Goal: Book appointment/travel/reservation

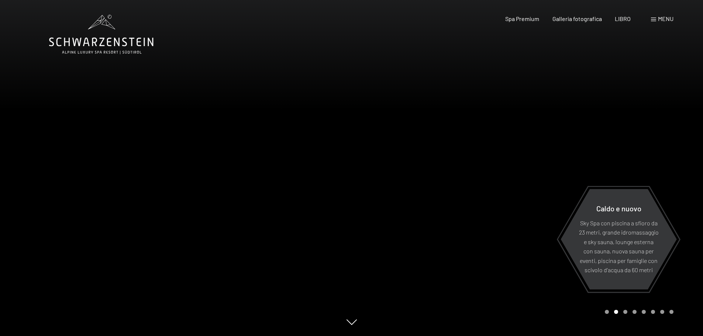
click at [659, 20] on font "menu" at bounding box center [665, 18] width 15 height 7
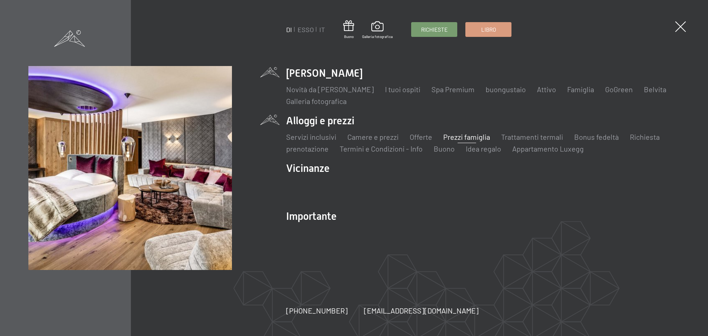
click at [453, 136] on font "Prezzi famiglia" at bounding box center [466, 136] width 47 height 9
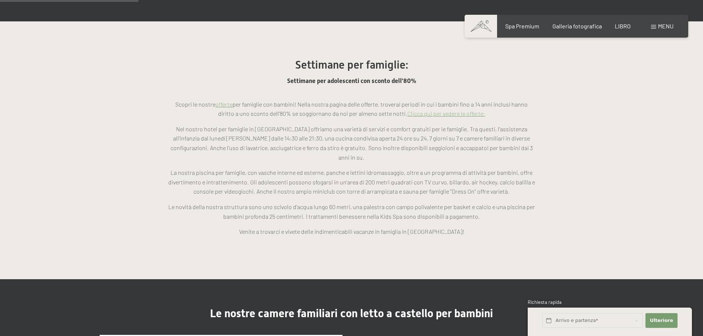
scroll to position [553, 0]
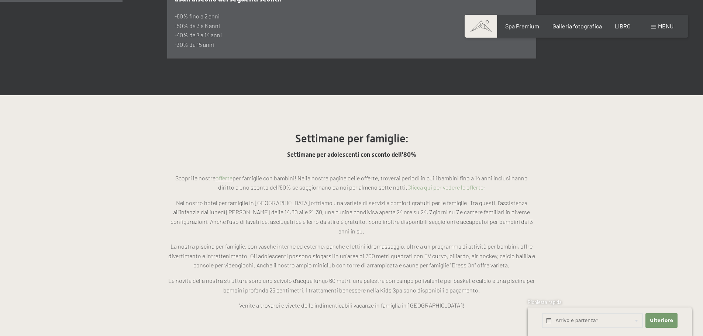
click at [419, 184] on font "Clicca qui per vedere le offerte:" at bounding box center [446, 187] width 78 height 7
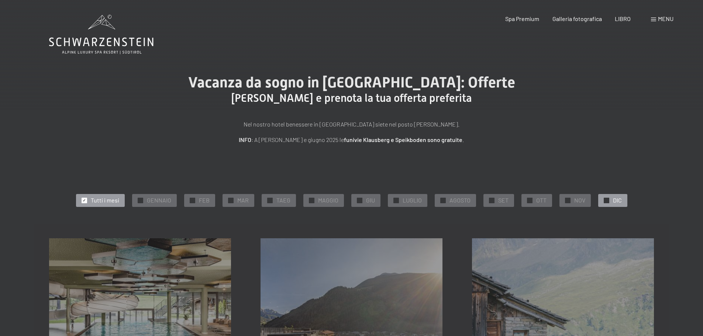
click at [601, 199] on div "✓ DIC" at bounding box center [612, 200] width 29 height 13
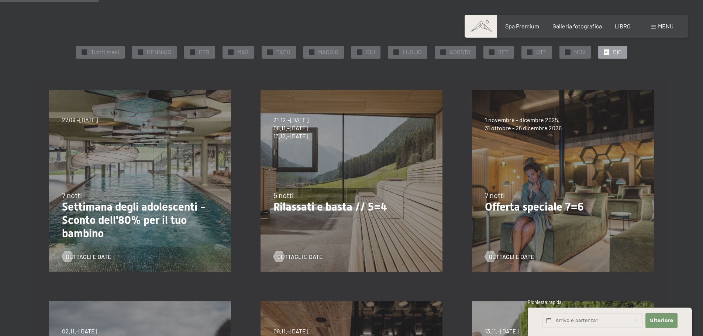
scroll to position [148, 0]
click at [493, 256] on div at bounding box center [490, 257] width 6 height 11
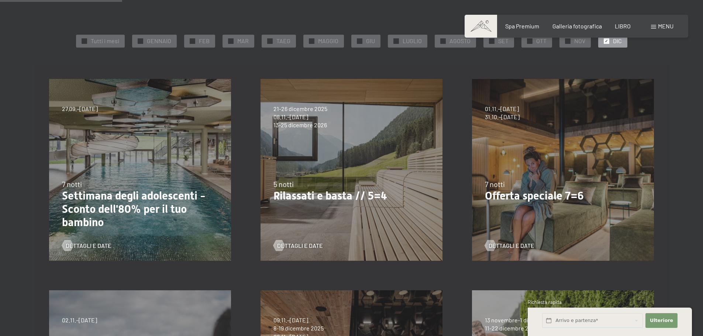
scroll to position [184, 0]
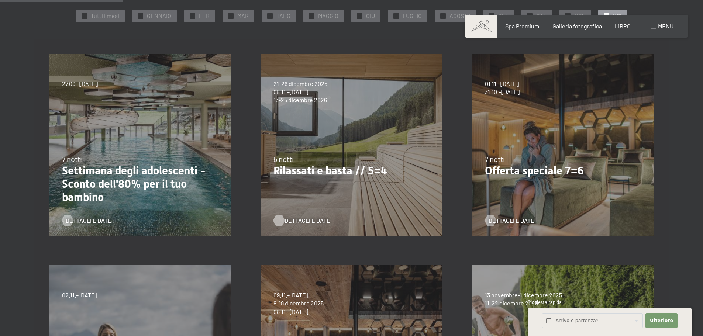
click at [280, 221] on div at bounding box center [279, 220] width 6 height 11
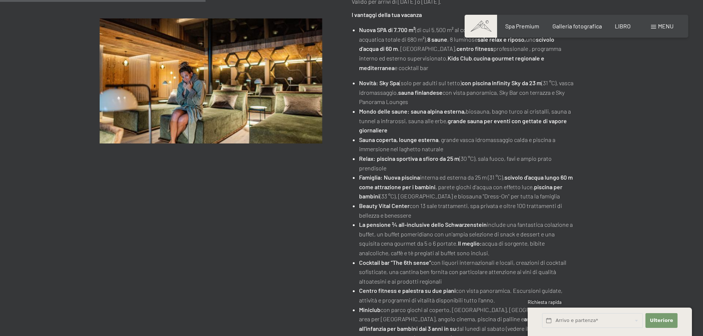
scroll to position [258, 0]
